Goal: Transaction & Acquisition: Purchase product/service

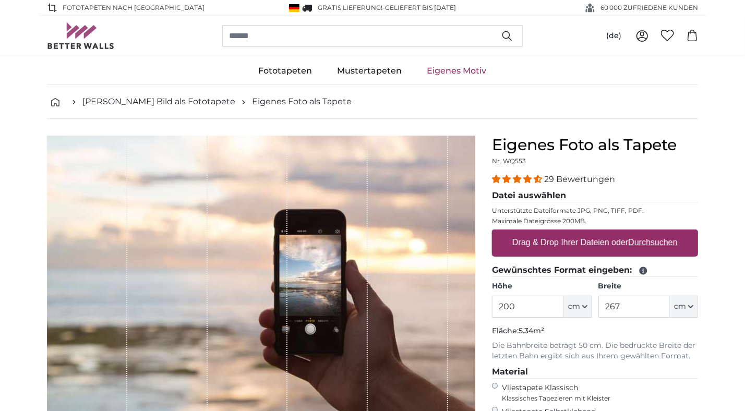
click at [555, 232] on label "Drag & Drop Ihrer Dateien oder Durchsuchen" at bounding box center [595, 242] width 174 height 21
click at [555, 229] on input "Drag & Drop Ihrer Dateien oder Durchsuchen" at bounding box center [595, 230] width 206 height 3
type input "**********"
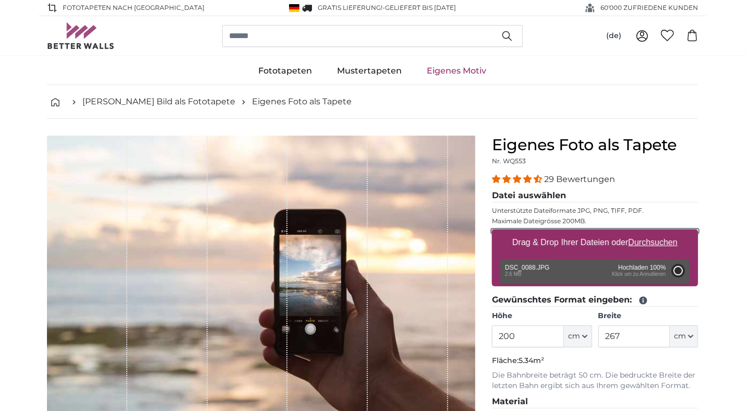
type input "186"
type input "368.3"
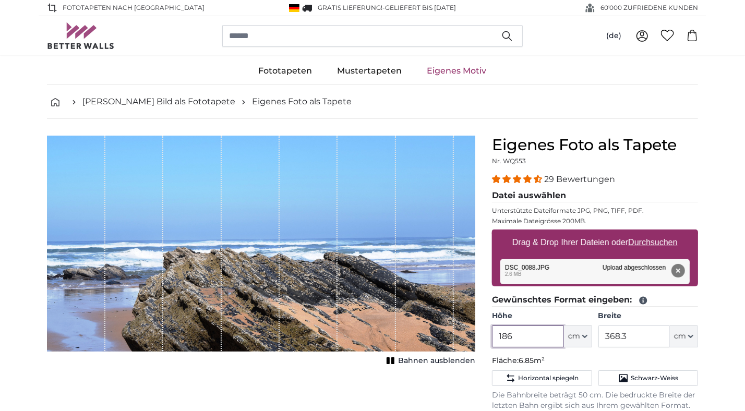
drag, startPoint x: 513, startPoint y: 258, endPoint x: 485, endPoint y: 257, distance: 27.7
click at [492, 325] on input "186" at bounding box center [527, 336] width 71 height 22
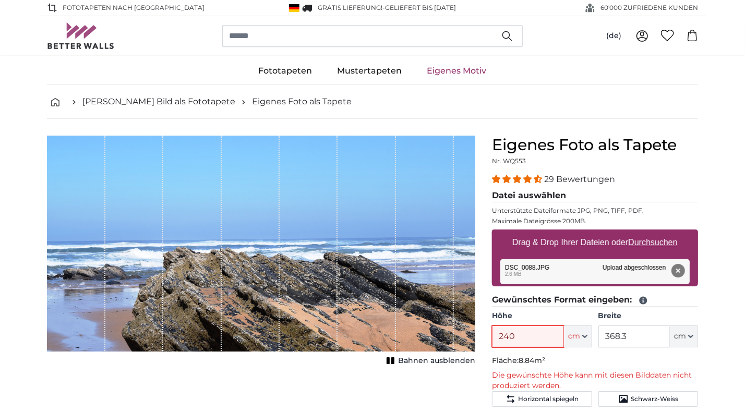
type input "240"
click at [621, 325] on input "368.3" at bounding box center [633, 336] width 71 height 22
drag, startPoint x: 621, startPoint y: 257, endPoint x: 579, endPoint y: 257, distance: 41.7
click at [598, 325] on input "368.3" at bounding box center [633, 336] width 71 height 22
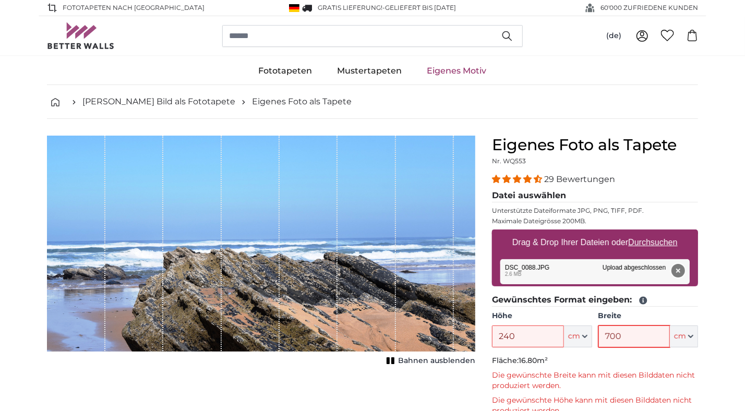
type input "700"
click at [680, 264] on button "Entfernen" at bounding box center [678, 271] width 14 height 14
